Goal: Navigation & Orientation: Find specific page/section

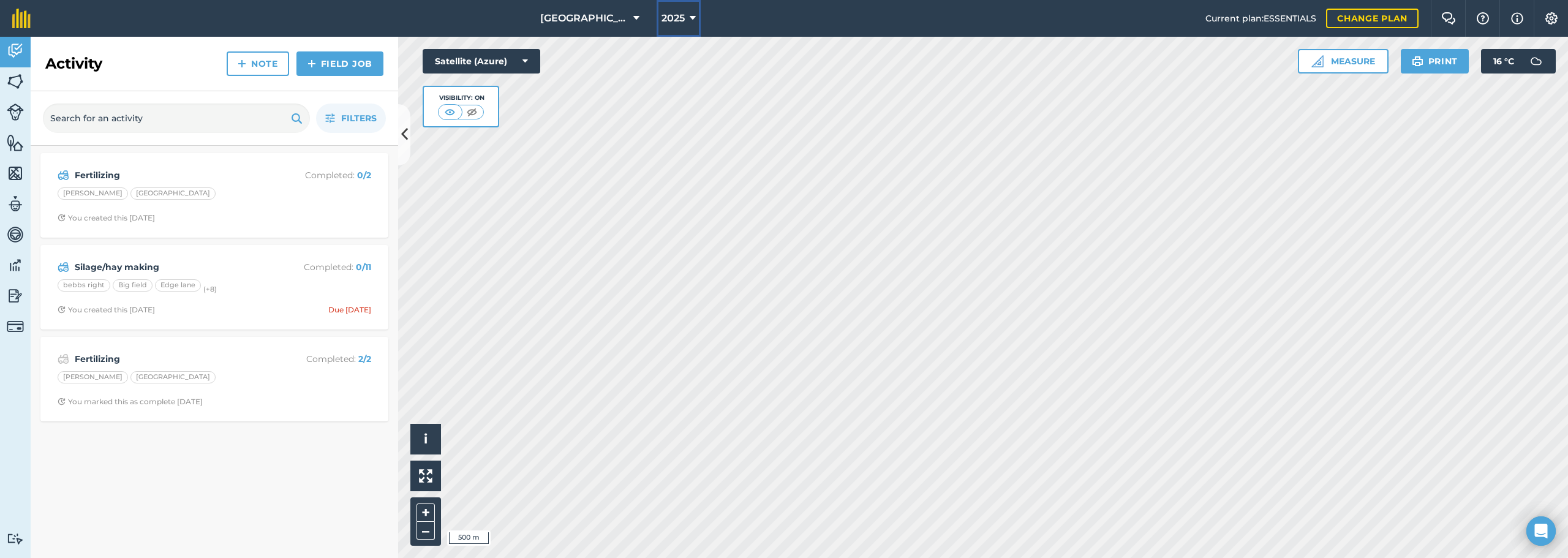
click at [666, 21] on span "2025" at bounding box center [674, 18] width 23 height 14
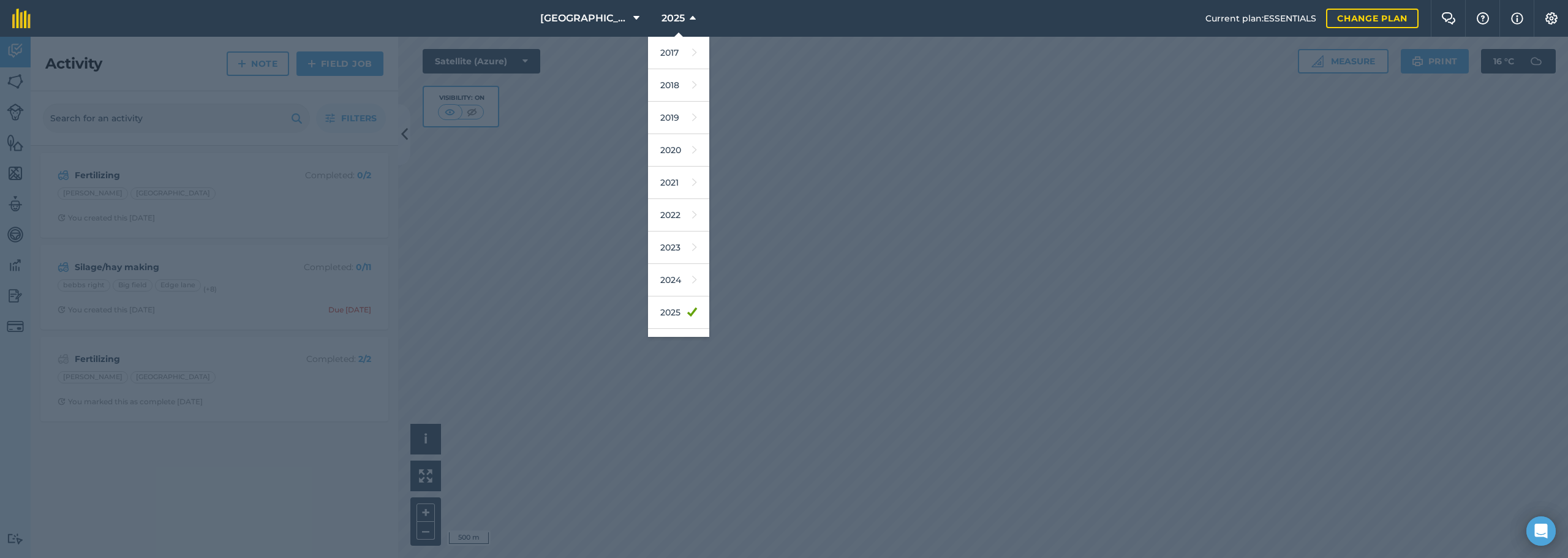
click at [954, 218] on div at bounding box center [784, 297] width 1568 height 521
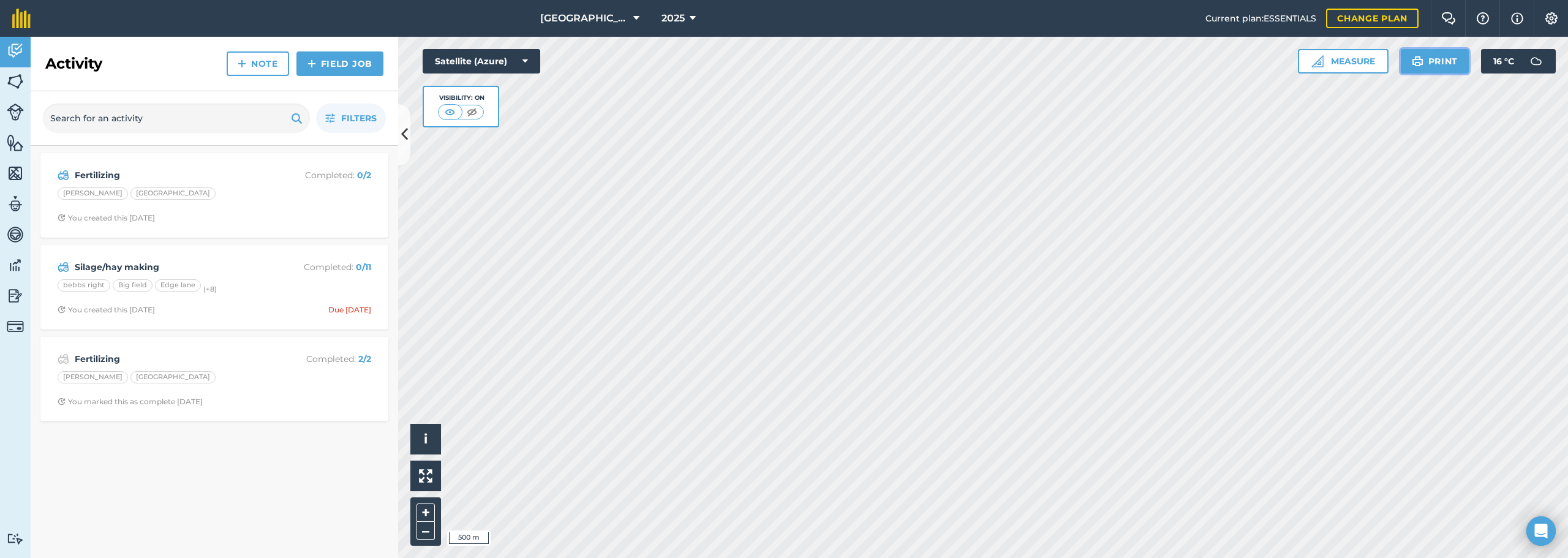
click at [1419, 56] on img at bounding box center [1418, 61] width 12 height 14
click at [26, 82] on link "Fields" at bounding box center [15, 82] width 30 height 30
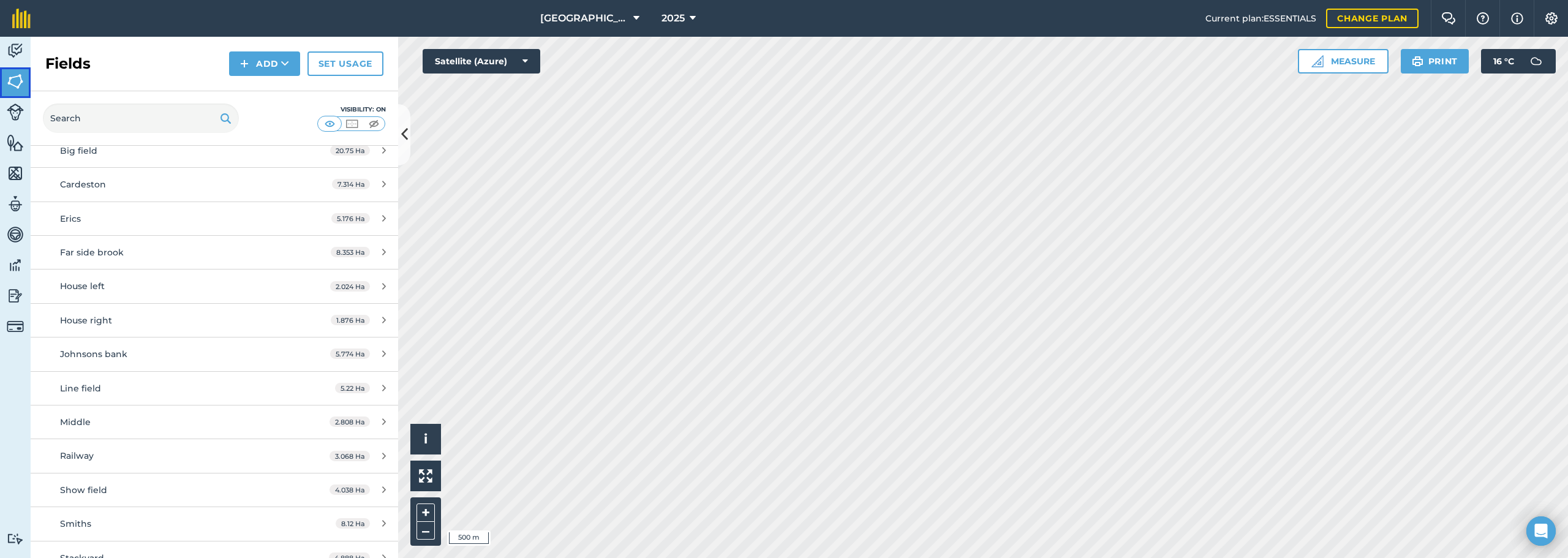
scroll to position [306, 0]
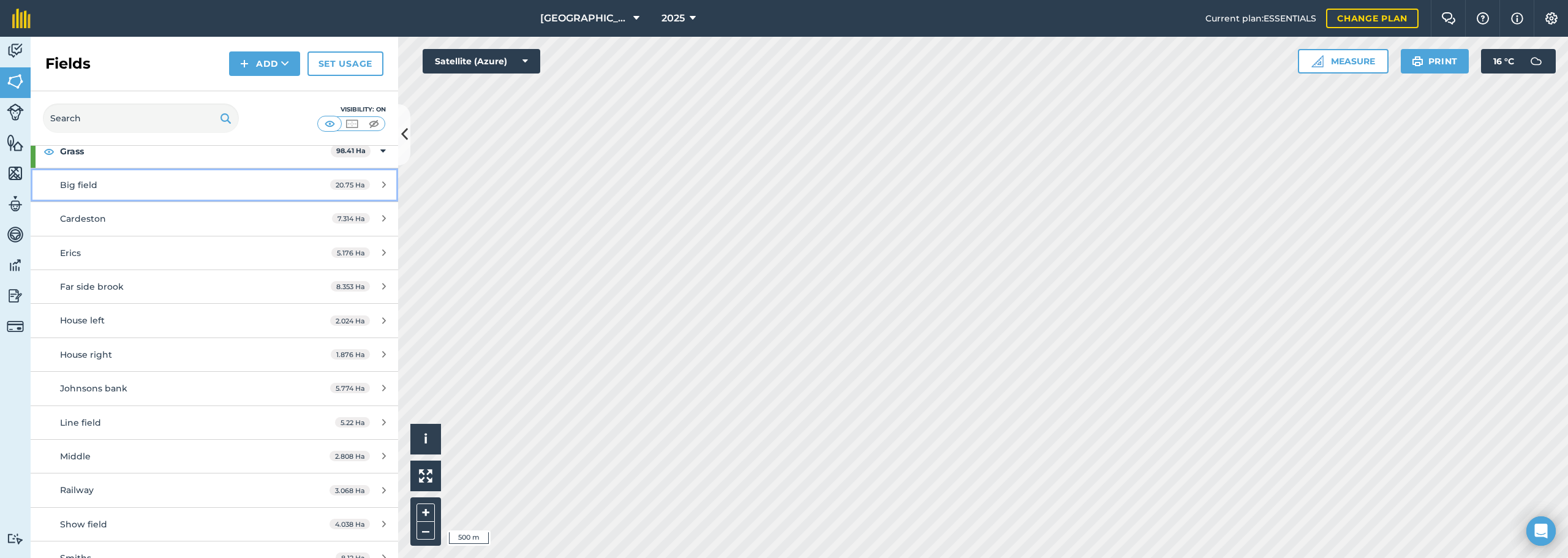
click at [66, 188] on span "Big field" at bounding box center [79, 185] width 38 height 11
